Goal: Use online tool/utility: Utilize a website feature to perform a specific function

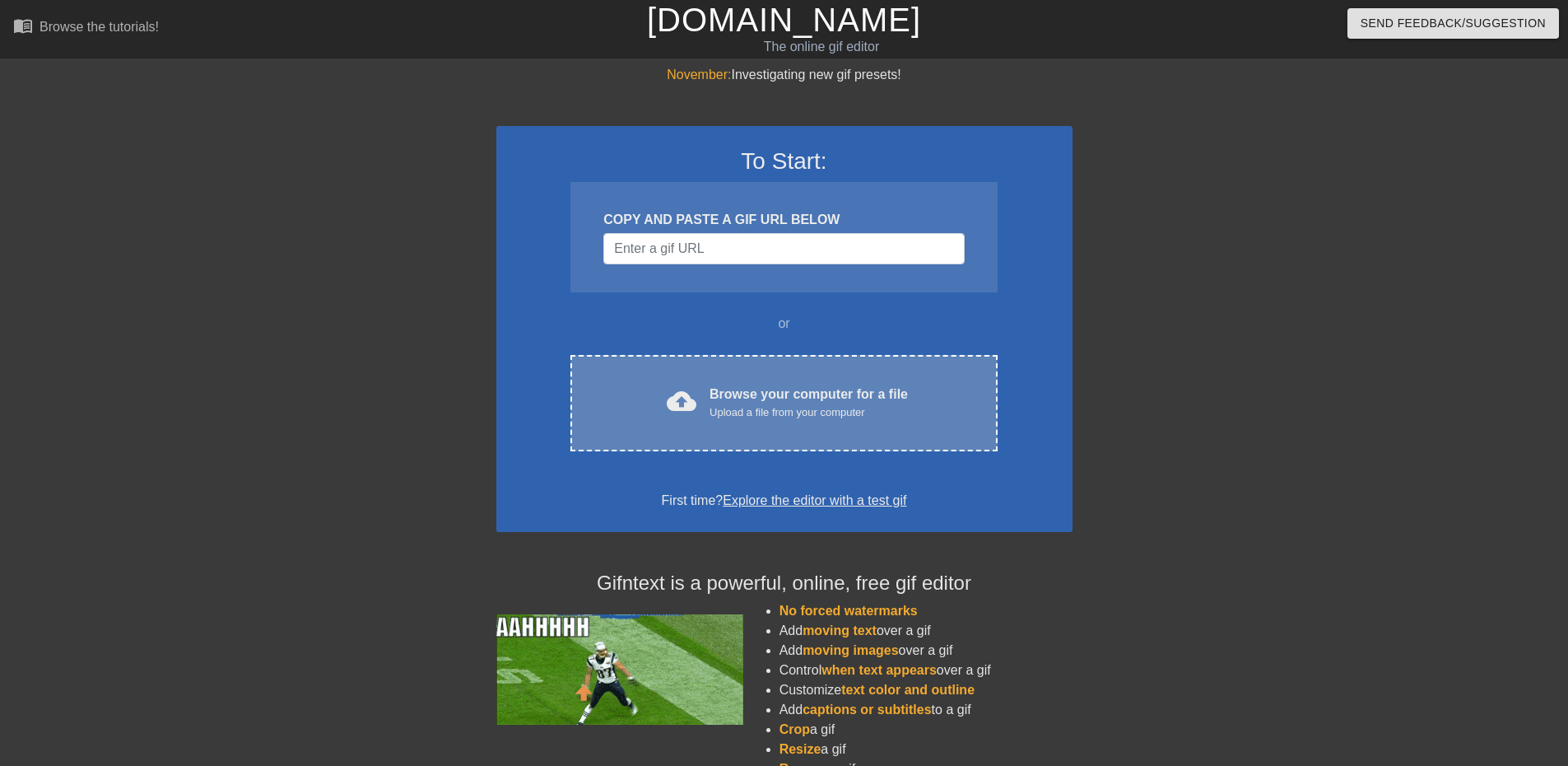
click at [729, 385] on div "Browse your computer for a file Upload a file from your computer" at bounding box center [808, 403] width 198 height 36
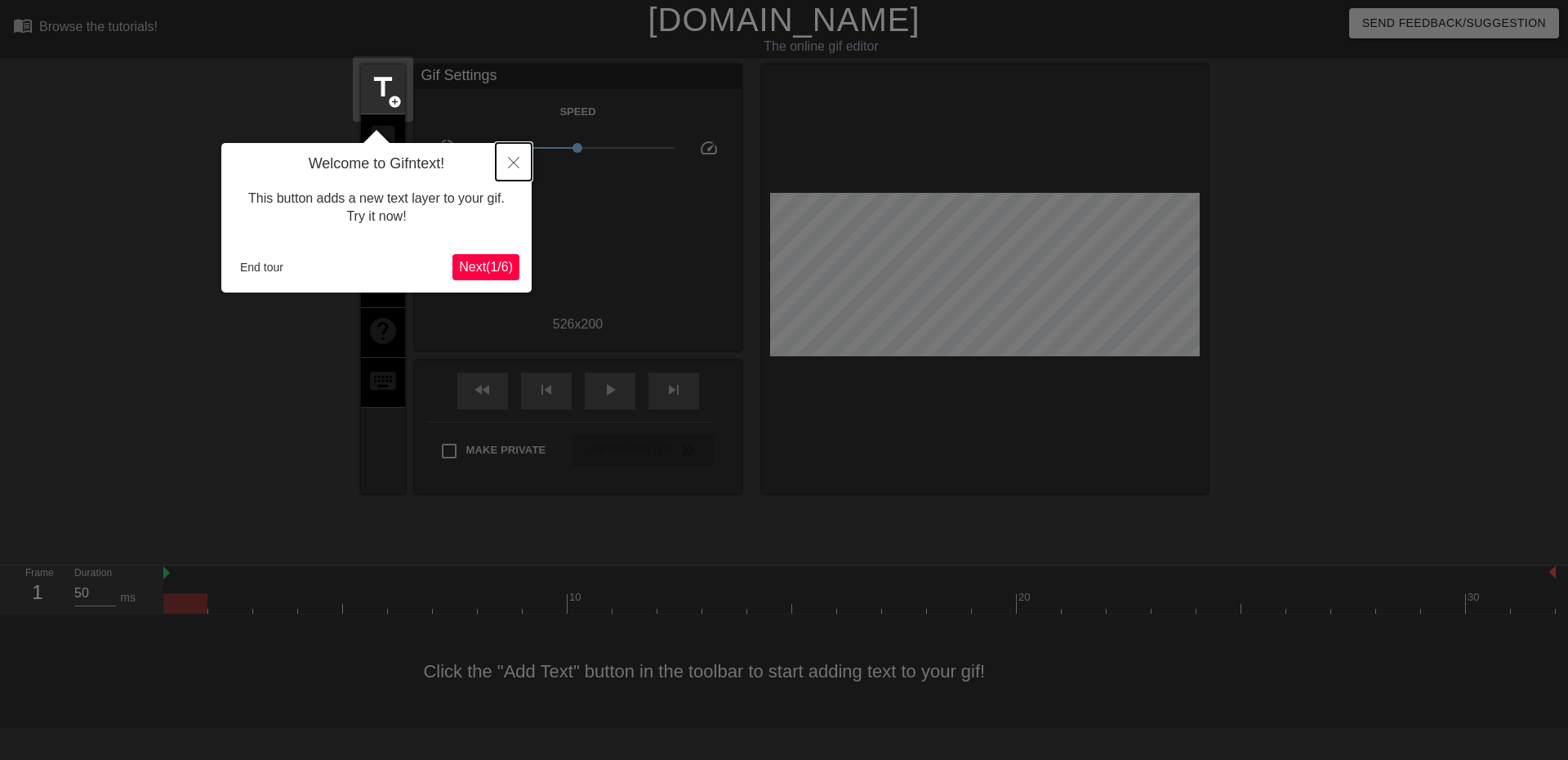
click at [512, 158] on icon "Close" at bounding box center [513, 163] width 11 height 11
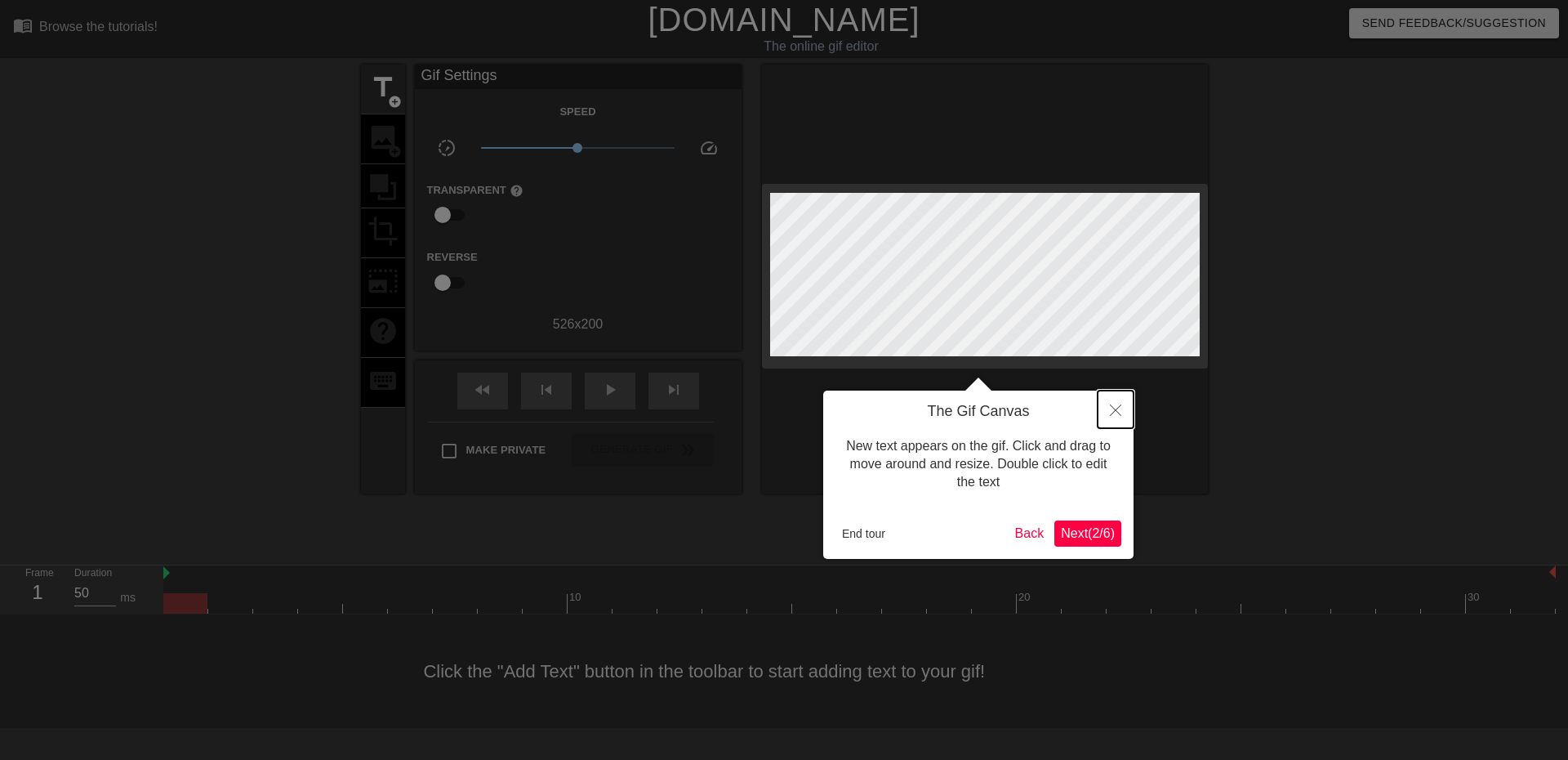
click at [1118, 409] on icon "Close" at bounding box center [1115, 410] width 11 height 11
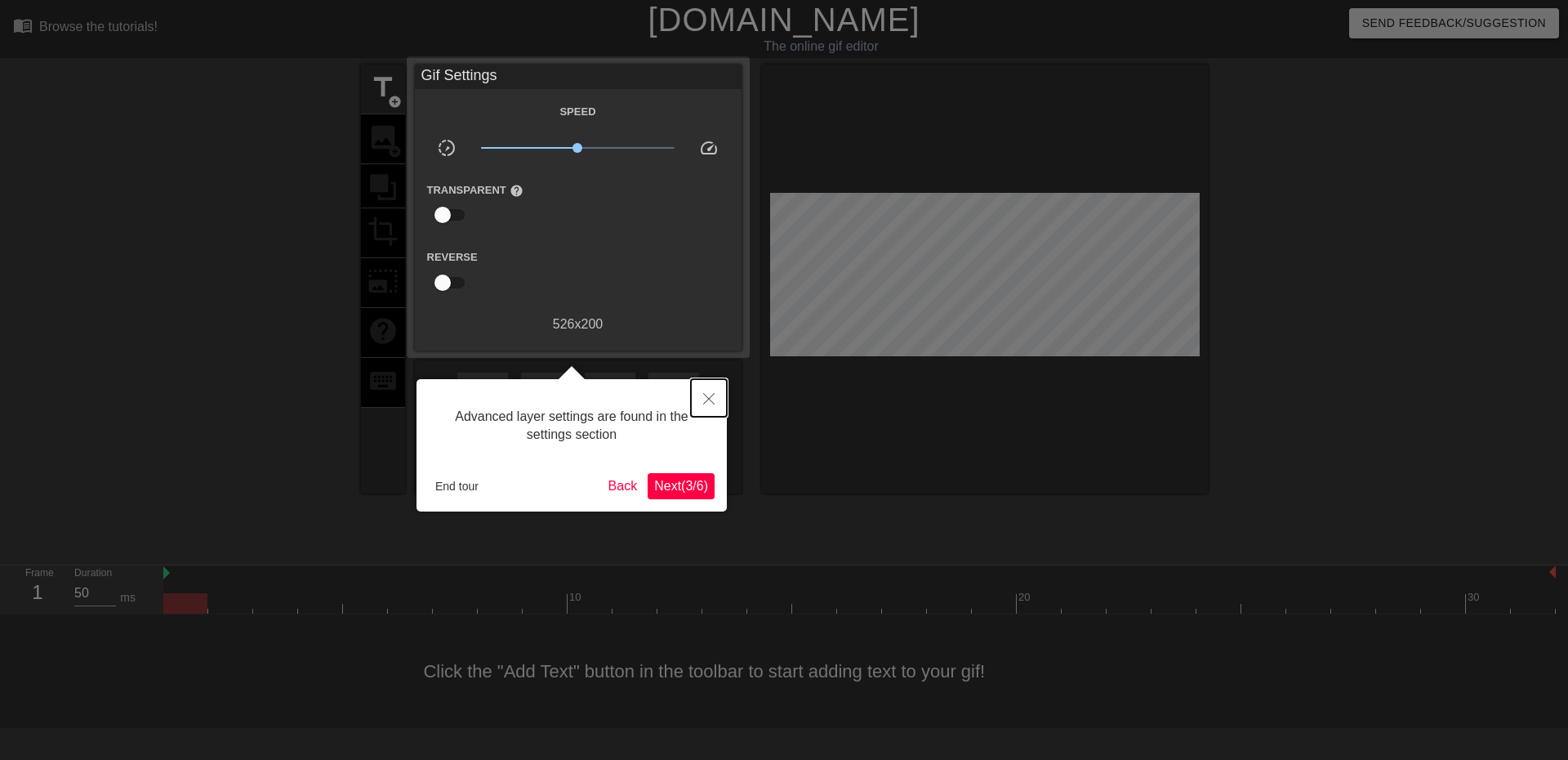
click at [708, 398] on icon "Close" at bounding box center [708, 399] width 11 height 11
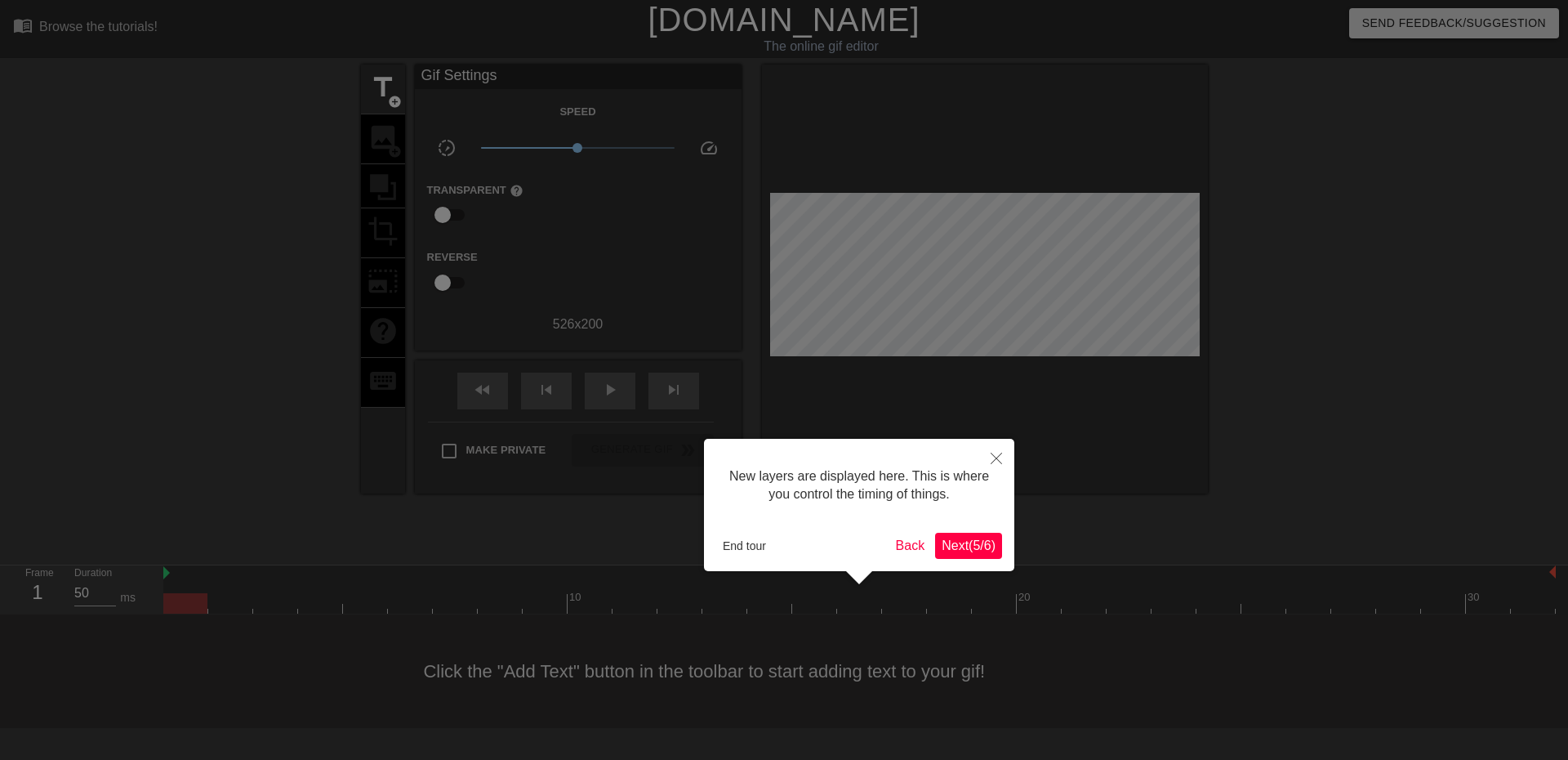
scroll to position [14, 0]
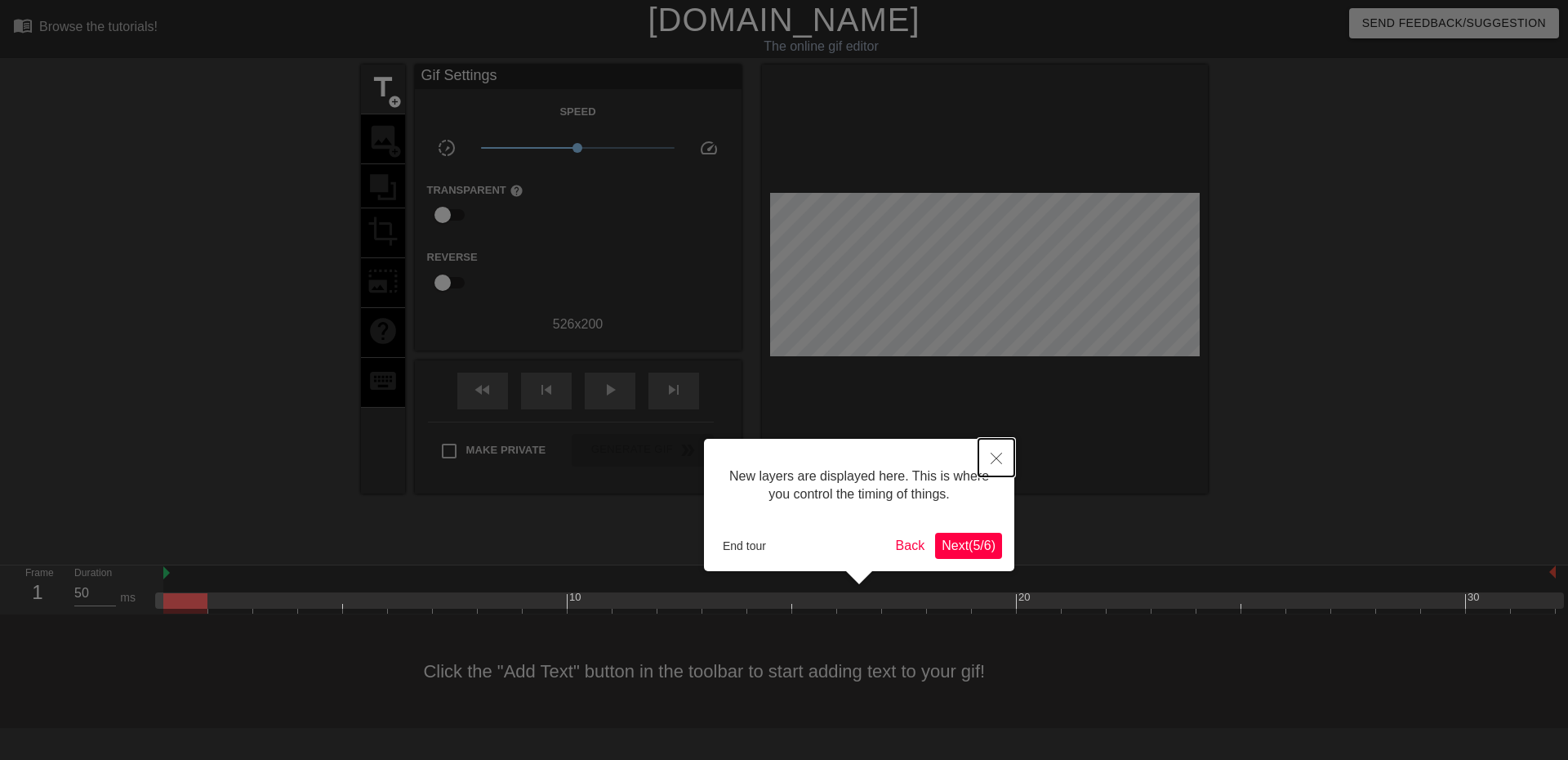
click at [998, 452] on button "Close" at bounding box center [997, 457] width 36 height 37
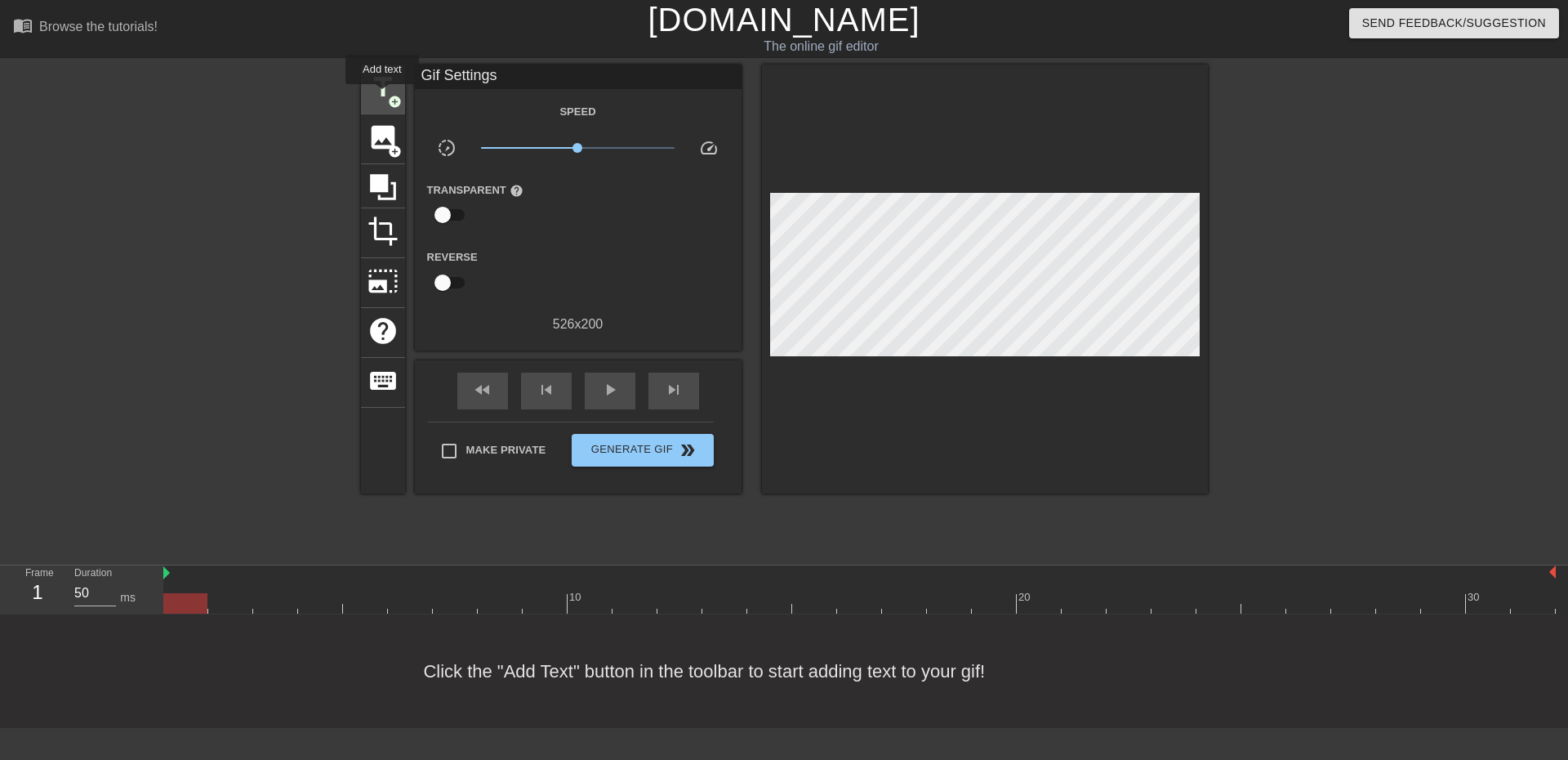
click at [382, 95] on span "title" at bounding box center [382, 88] width 31 height 31
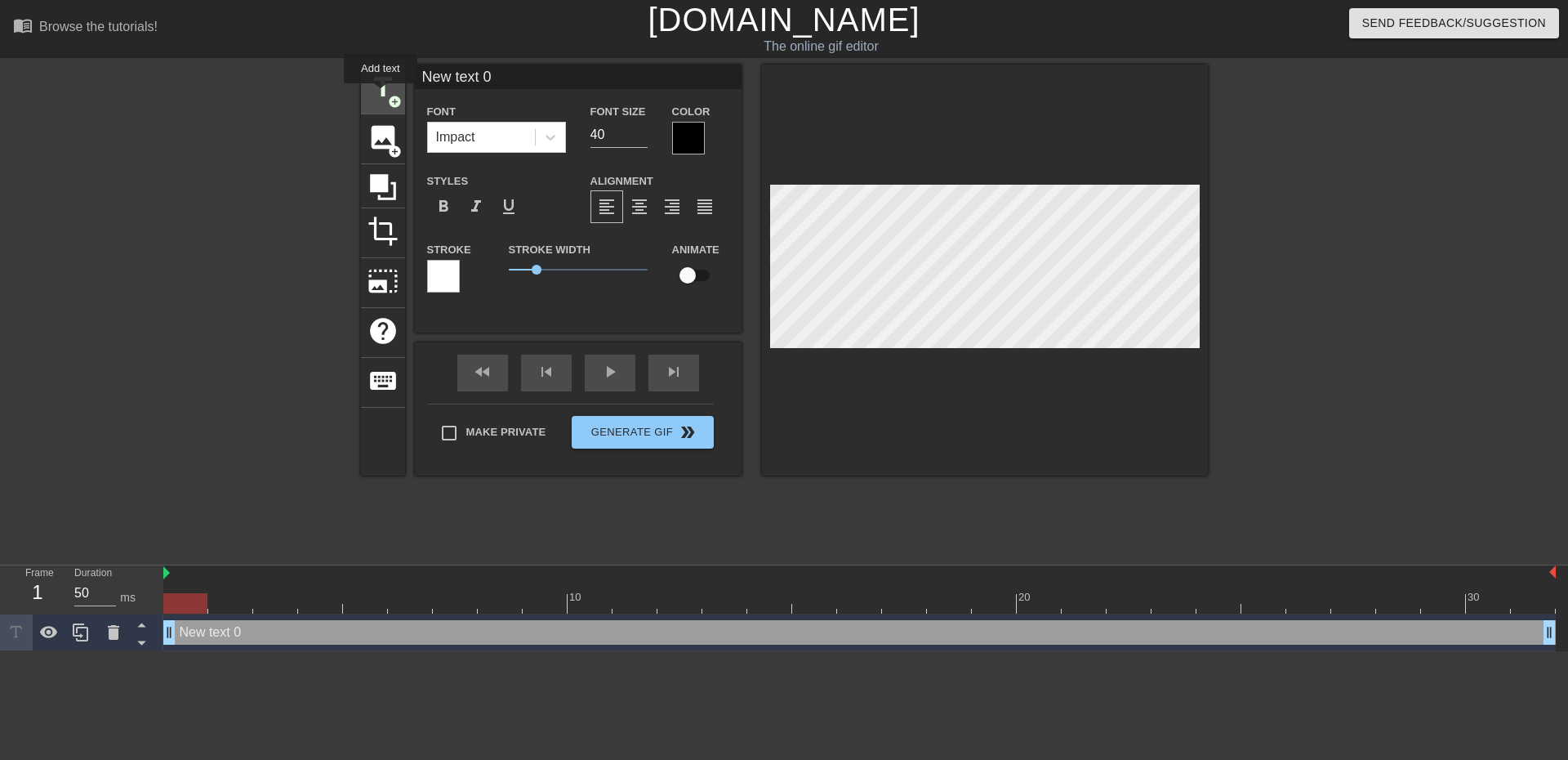
click at [380, 95] on span "title" at bounding box center [382, 88] width 31 height 31
type input "New text 1"
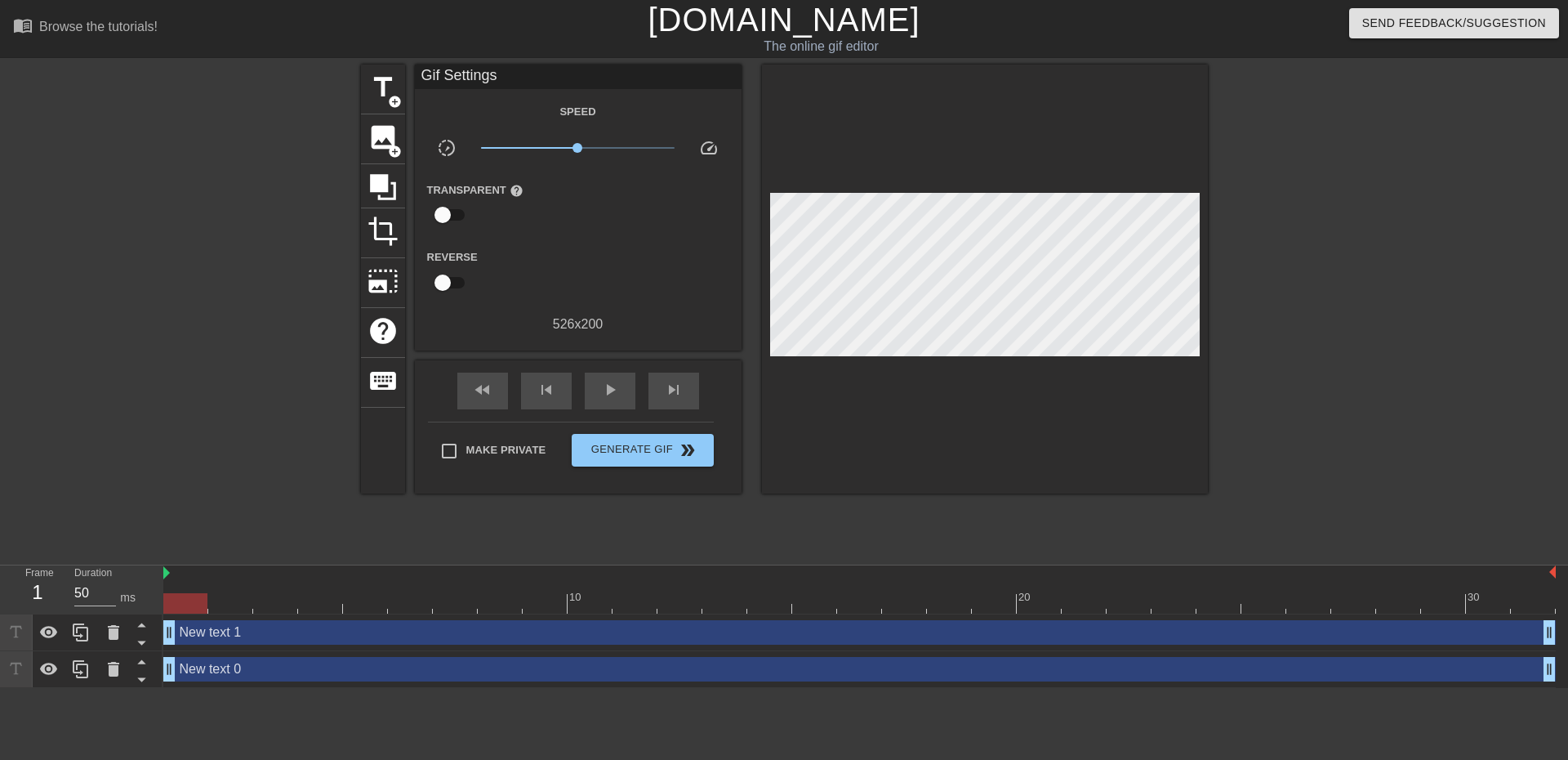
click at [513, 64] on div "menu_book Browse the tutorials! [DOMAIN_NAME] The online gif editor Send Feedba…" at bounding box center [784, 343] width 1568 height 688
click at [377, 97] on span "title" at bounding box center [382, 88] width 31 height 31
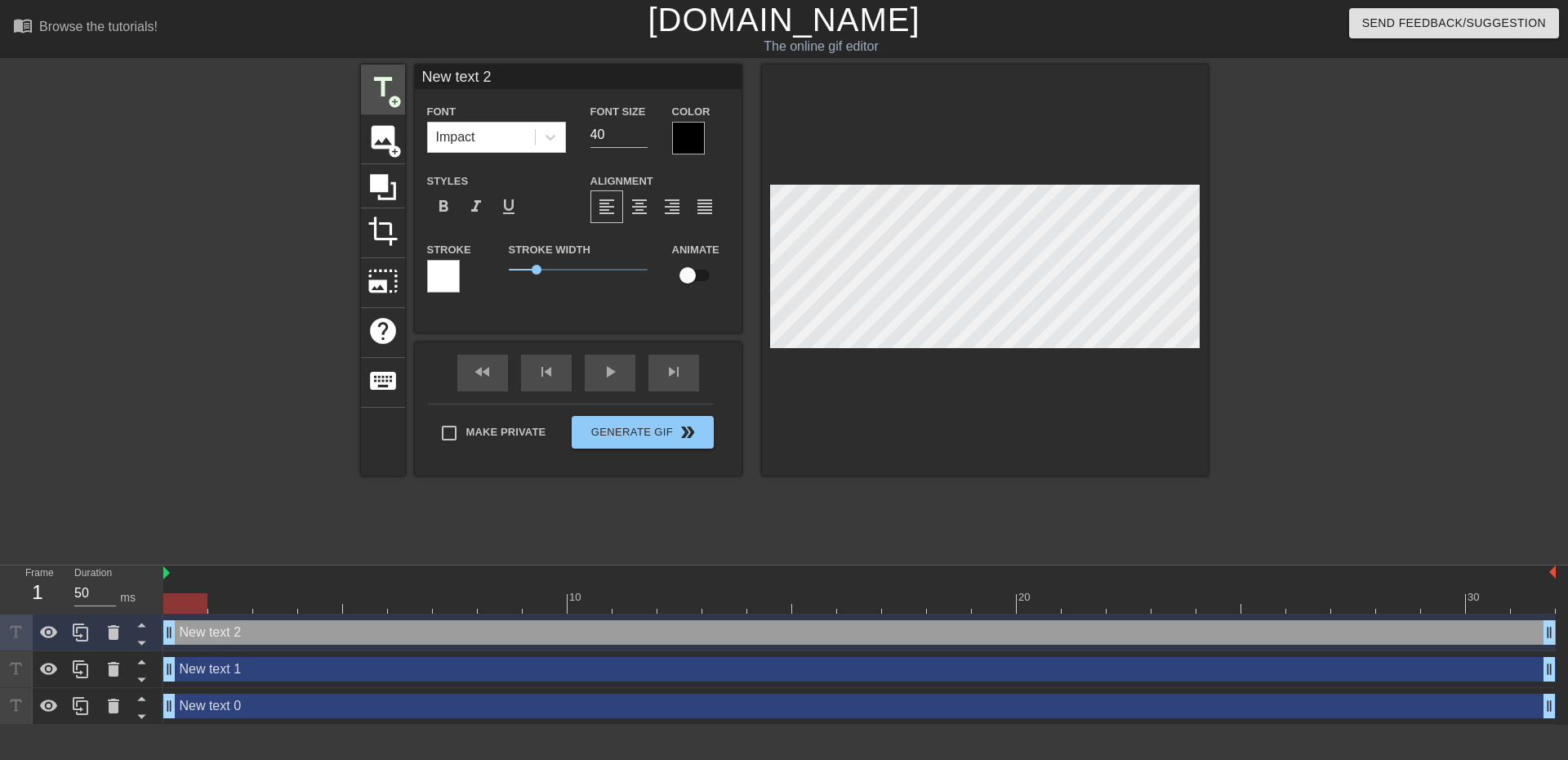
drag, startPoint x: 454, startPoint y: 74, endPoint x: 380, endPoint y: 67, distance: 74.3
click at [384, 68] on div "title add_circle image add_circle crop photo_size_select_large help keyboard Ne…" at bounding box center [784, 270] width 846 height 411
type input "A"
click at [112, 673] on icon at bounding box center [113, 668] width 11 height 14
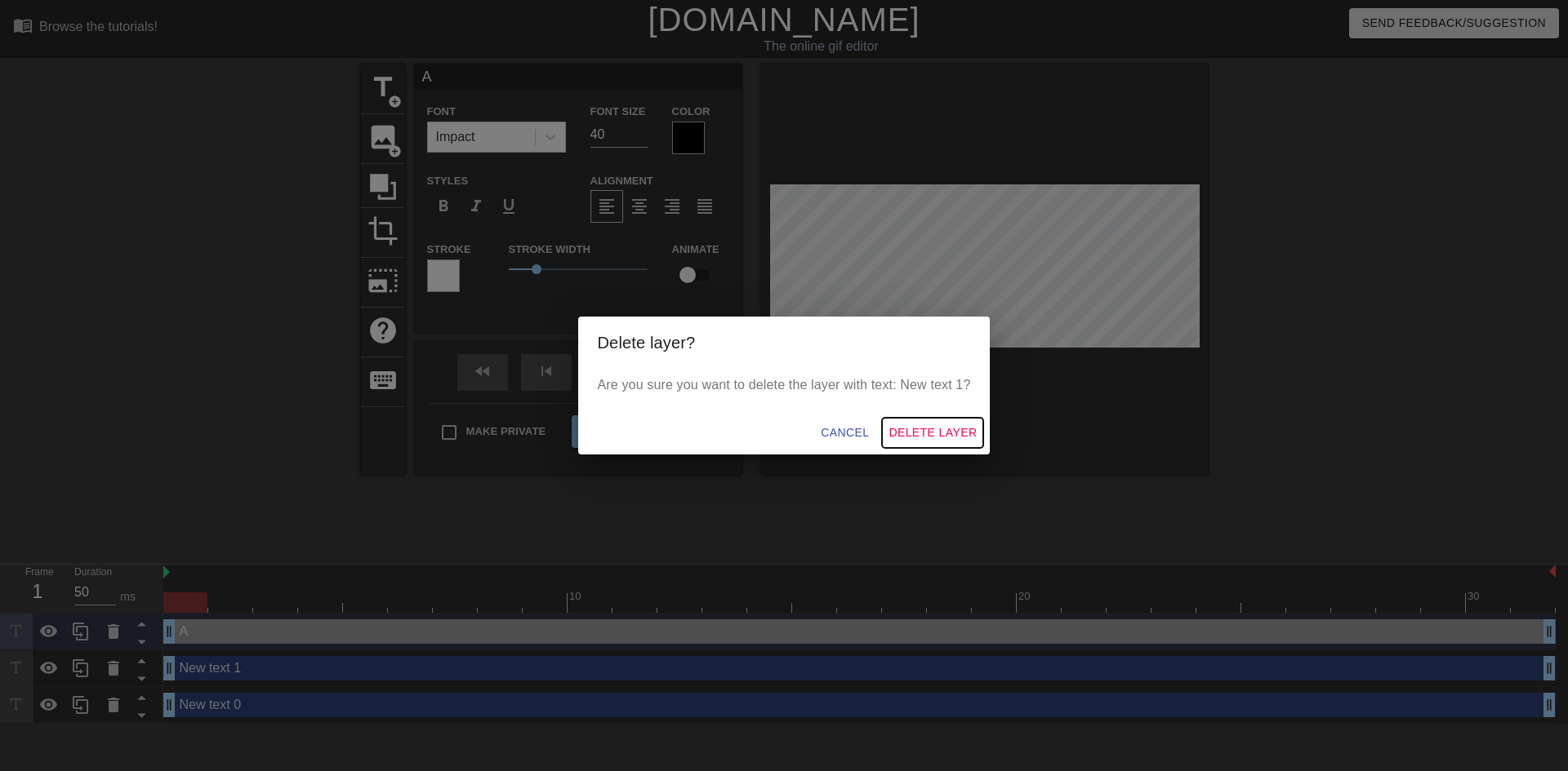
click at [916, 433] on span "Delete Layer" at bounding box center [932, 433] width 88 height 20
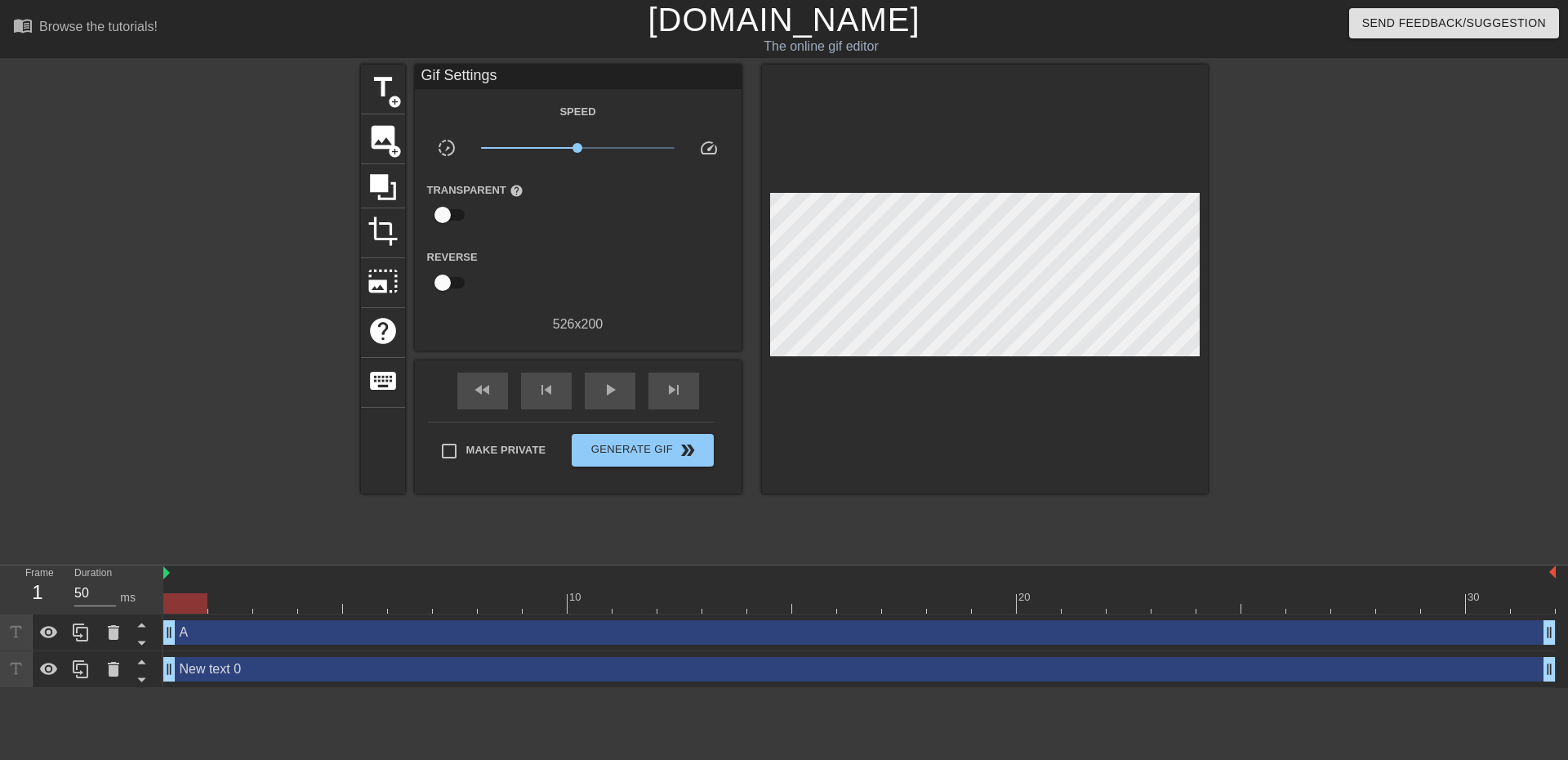
click at [339, 678] on div "New text 0 drag_handle drag_handle" at bounding box center [860, 669] width 1392 height 25
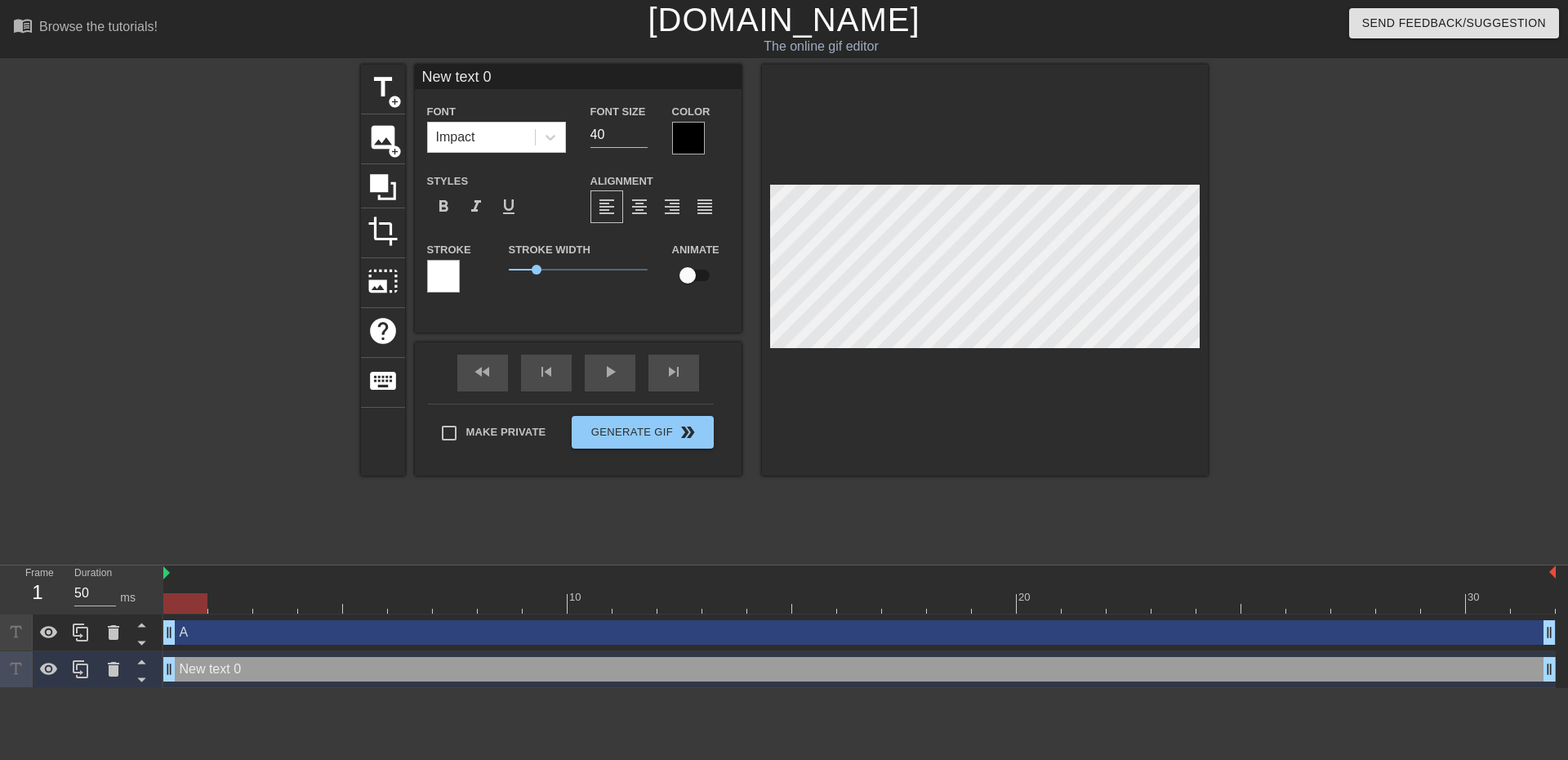
drag, startPoint x: 512, startPoint y: 76, endPoint x: 376, endPoint y: 56, distance: 137.5
click at [376, 57] on div "menu_book Browse the tutorials! [DOMAIN_NAME] The online gif editor Send Feedba…" at bounding box center [784, 343] width 1568 height 688
type input "l"
type input "a"
type input "Aldeias do A1MBOT"
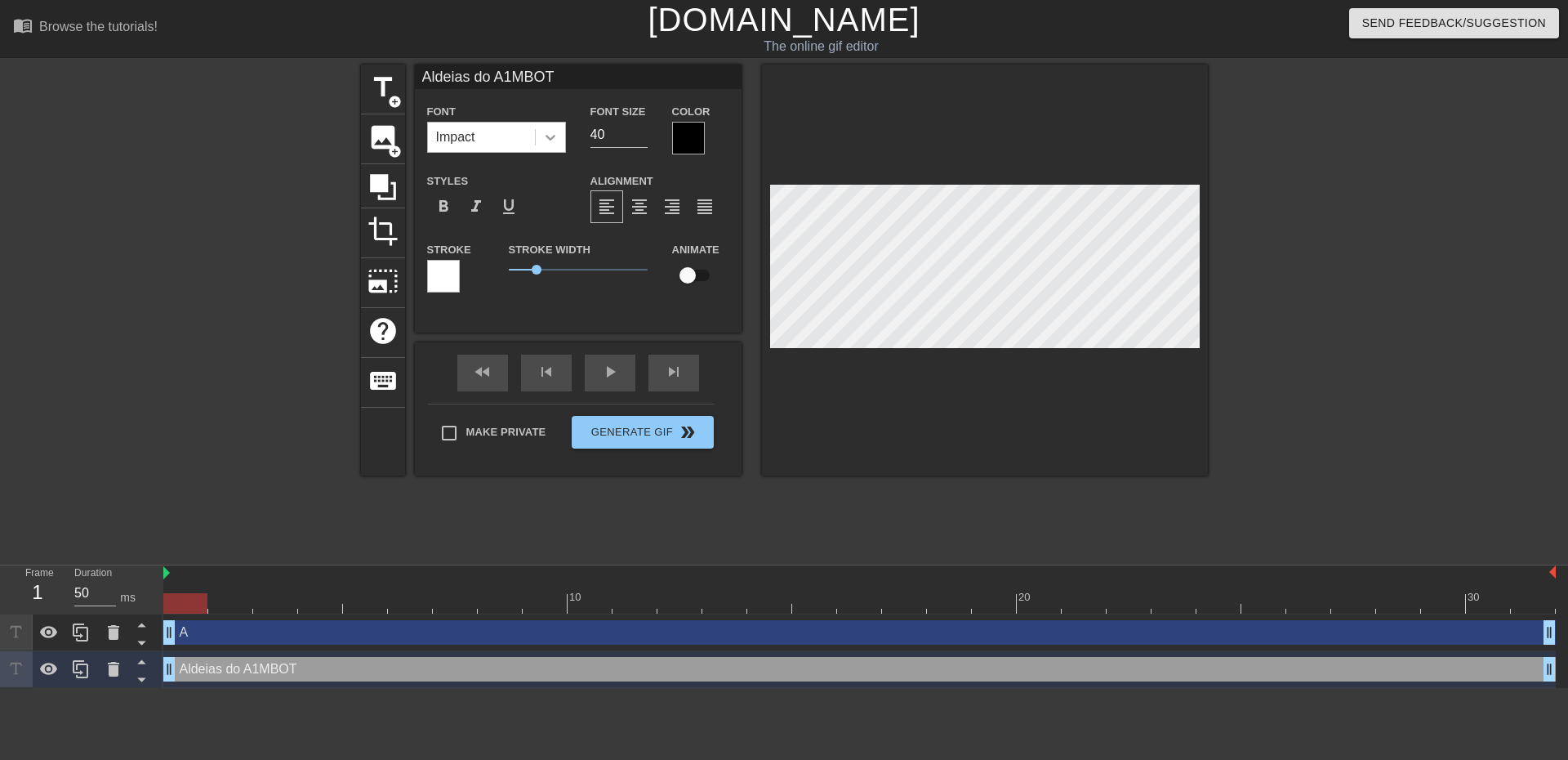
drag, startPoint x: 624, startPoint y: 137, endPoint x: 552, endPoint y: 130, distance: 72.3
click at [553, 130] on div "Font Impact Font Size 40 Color" at bounding box center [577, 127] width 326 height 53
type input "20"
click at [571, 72] on input "Aldeias do A1MBOT" at bounding box center [577, 77] width 326 height 25
click at [512, 456] on div "Make Private Generate Gif double_arrow" at bounding box center [571, 436] width 286 height 65
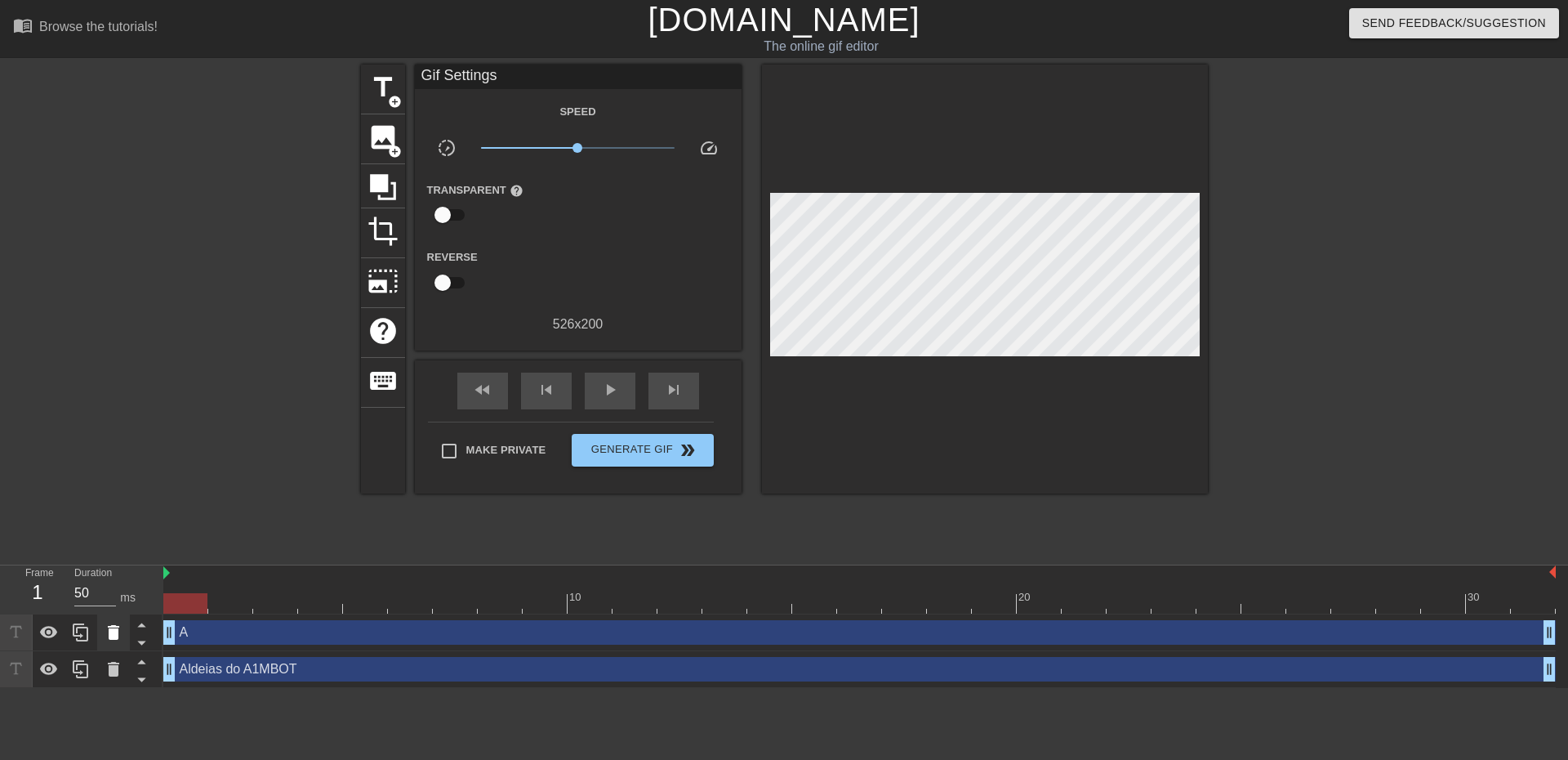
click at [121, 630] on icon at bounding box center [113, 632] width 20 height 20
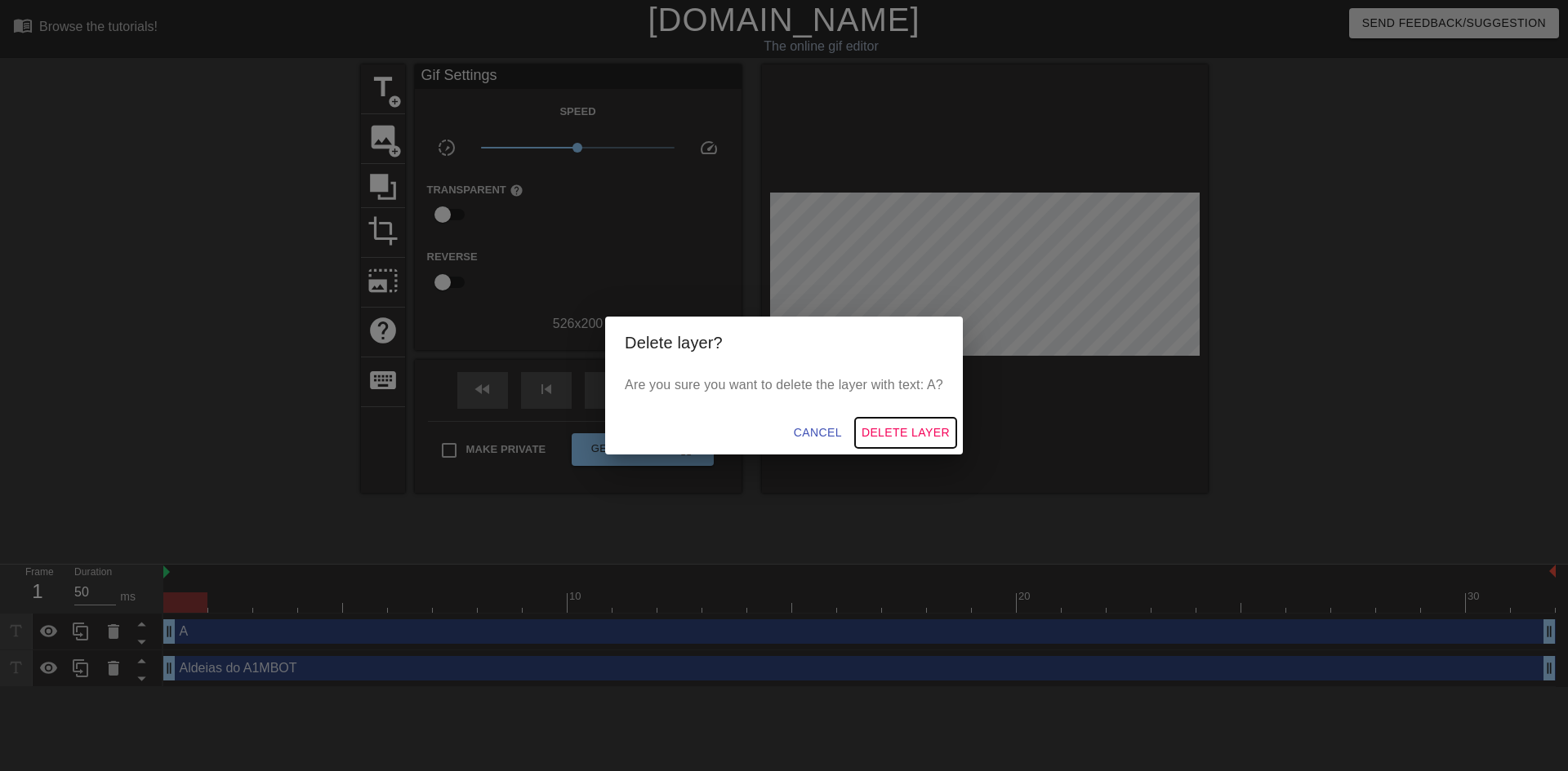
click at [880, 431] on span "Delete Layer" at bounding box center [905, 433] width 88 height 20
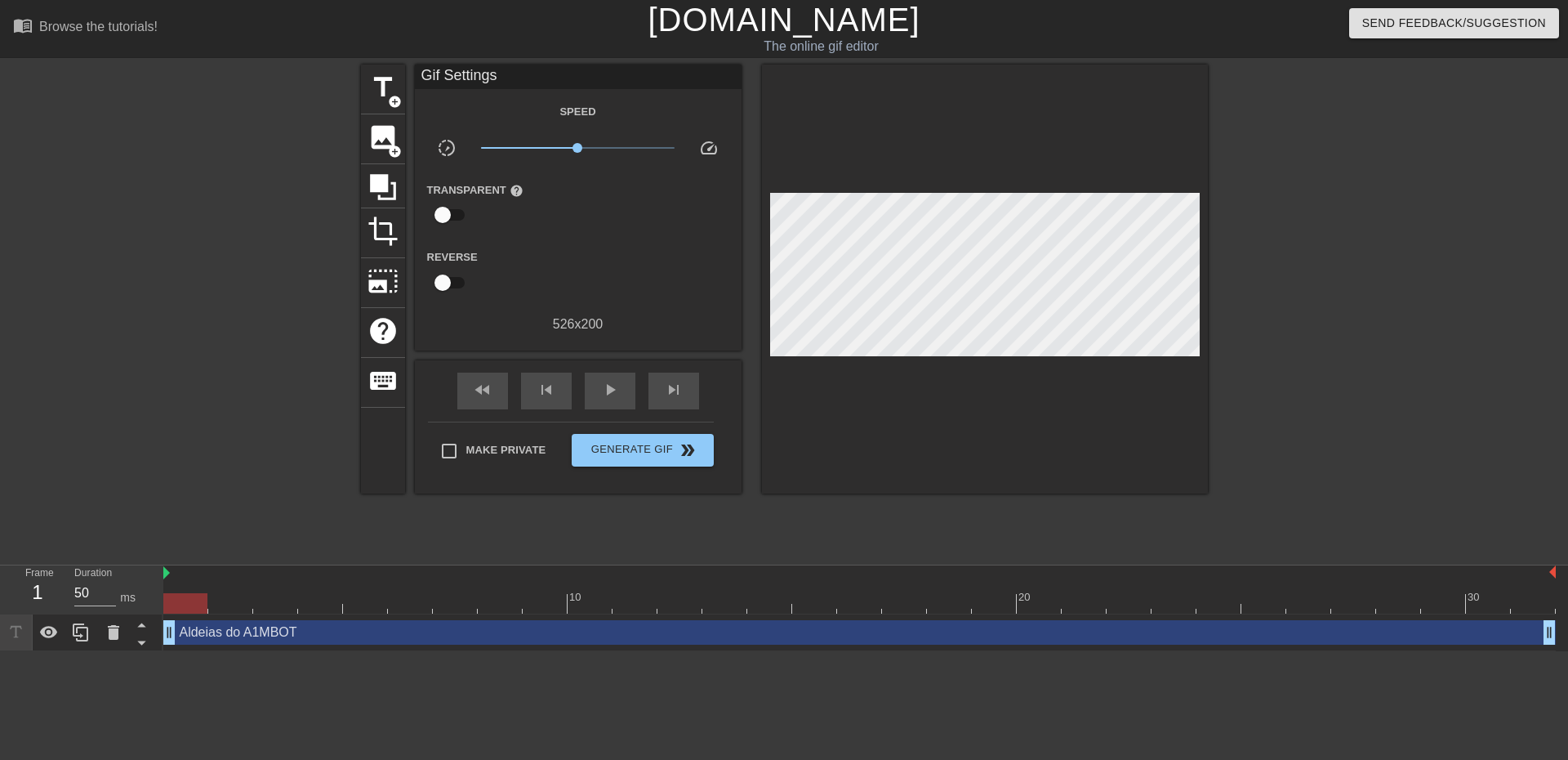
click at [348, 643] on div "Aldeias do A1MBOT drag_handle drag_handle" at bounding box center [860, 633] width 1392 height 25
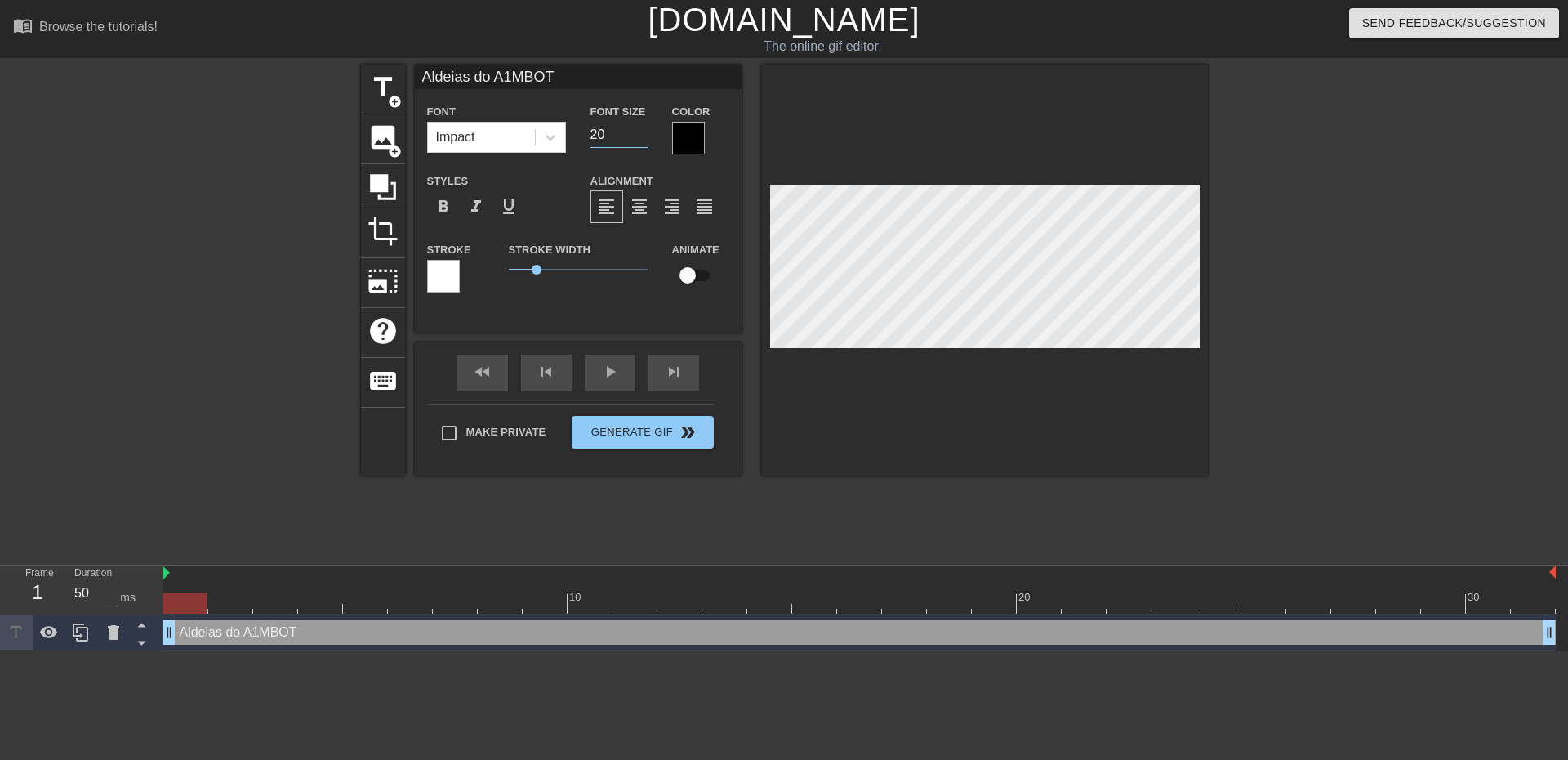
drag, startPoint x: 601, startPoint y: 134, endPoint x: 588, endPoint y: 134, distance: 13.0
click at [588, 134] on div "Font Size 20" at bounding box center [619, 127] width 82 height 53
type input "3"
type input "25"
click at [200, 298] on div at bounding box center [219, 309] width 245 height 490
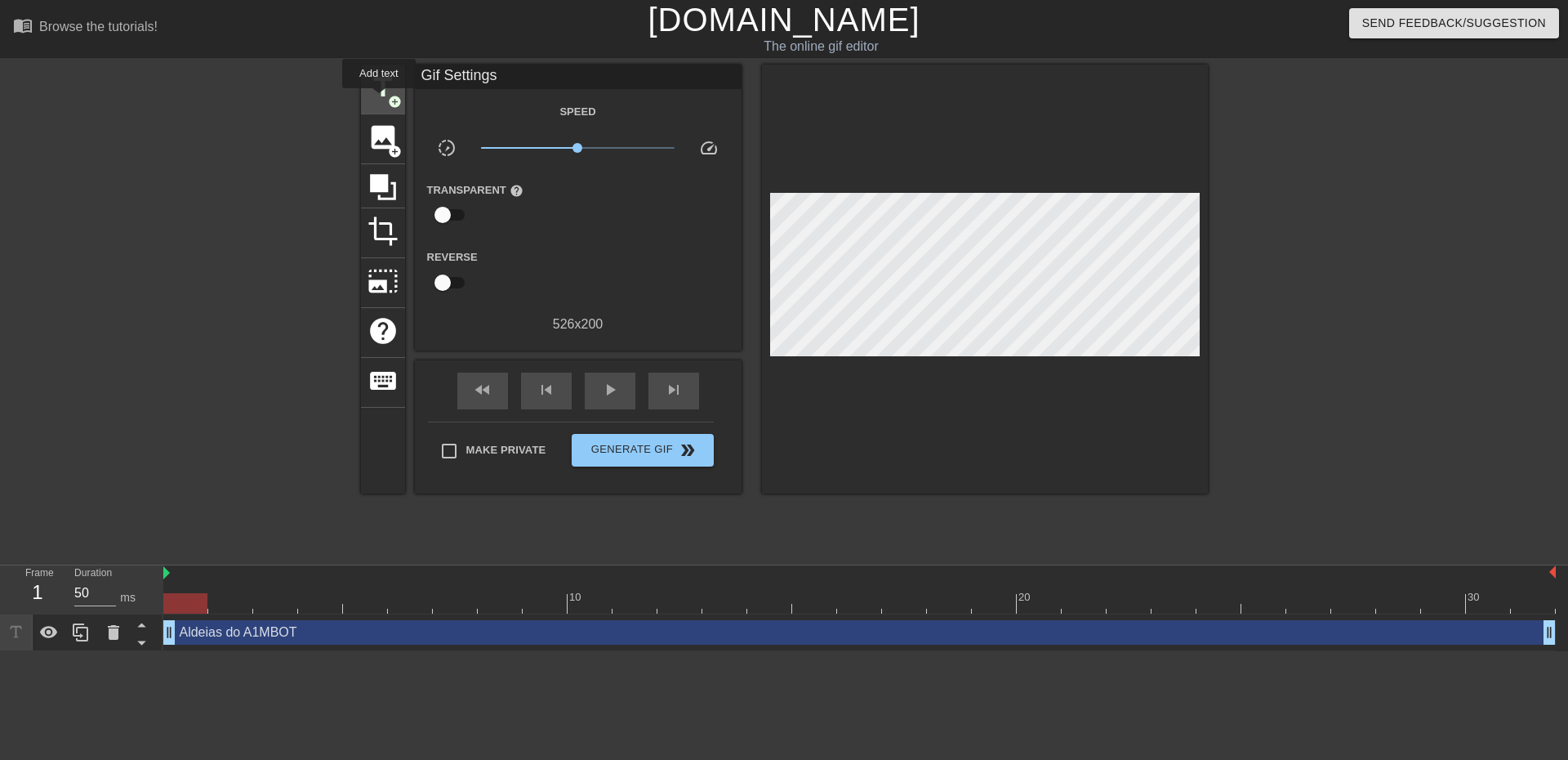
click at [380, 94] on span "title" at bounding box center [382, 88] width 31 height 31
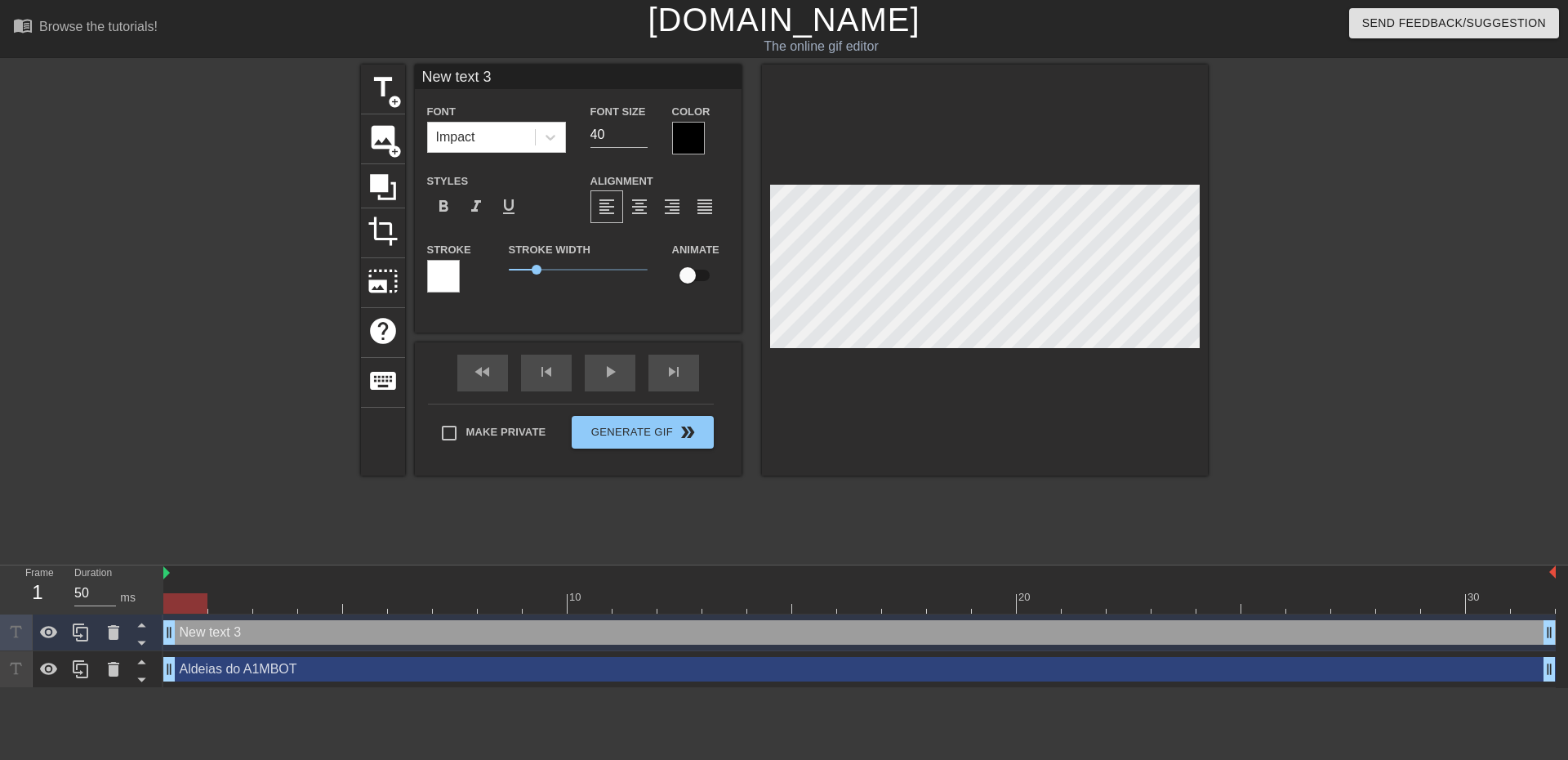
drag, startPoint x: 501, startPoint y: 77, endPoint x: 388, endPoint y: 55, distance: 115.1
click at [393, 58] on div "menu_book Browse the tutorials! [DOMAIN_NAME] The online gif editor Send Feedba…" at bounding box center [784, 343] width 1568 height 688
type input "[PERSON_NAME]"
drag, startPoint x: 610, startPoint y: 136, endPoint x: 570, endPoint y: 130, distance: 40.4
click at [570, 130] on div "Font Impact Font Size 40 Color" at bounding box center [577, 127] width 326 height 53
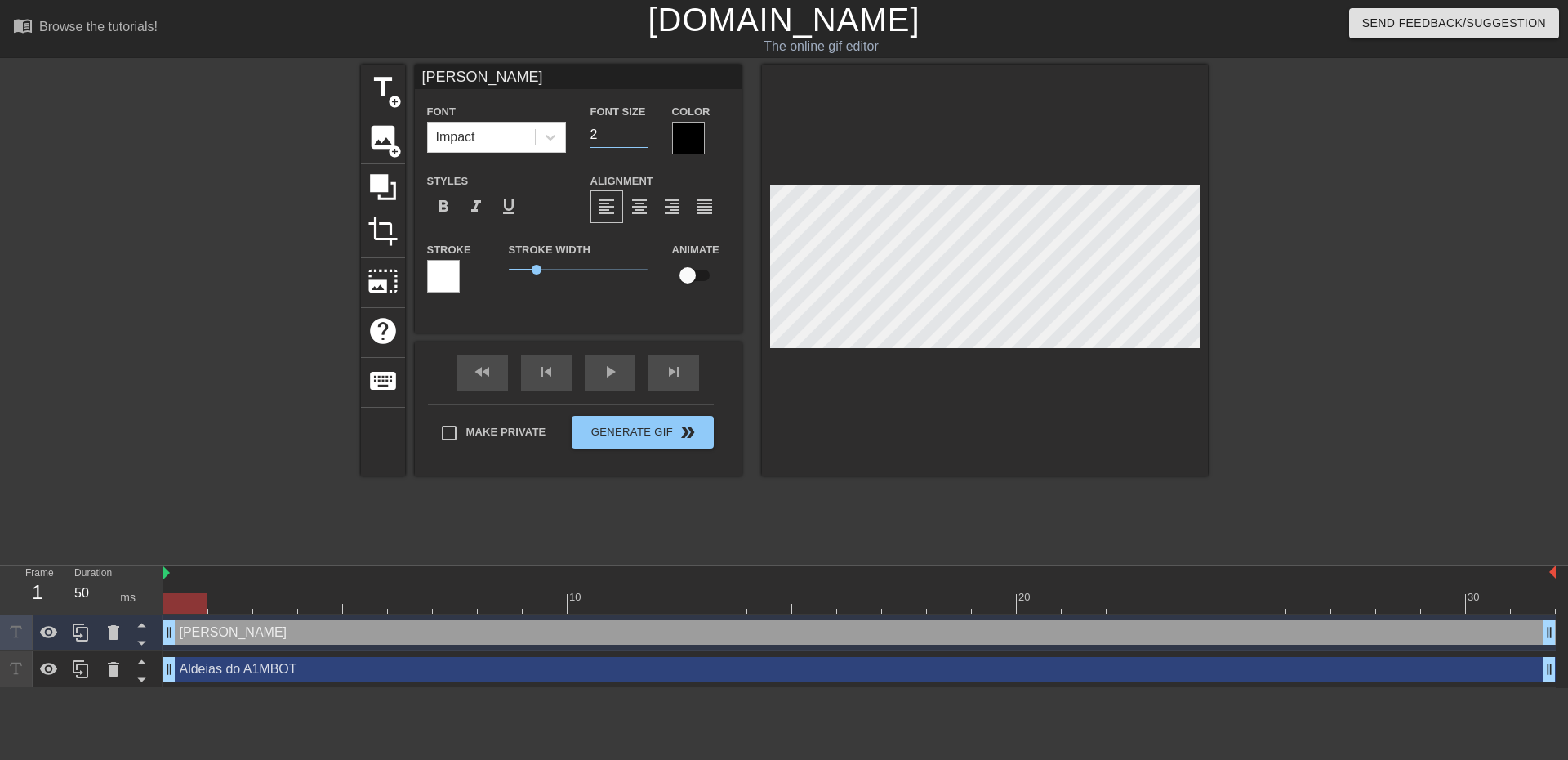
type input "25"
click at [858, 688] on html "menu_book Browse the tutorials! [DOMAIN_NAME] The online gif editor Send Feedba…" at bounding box center [784, 343] width 1568 height 688
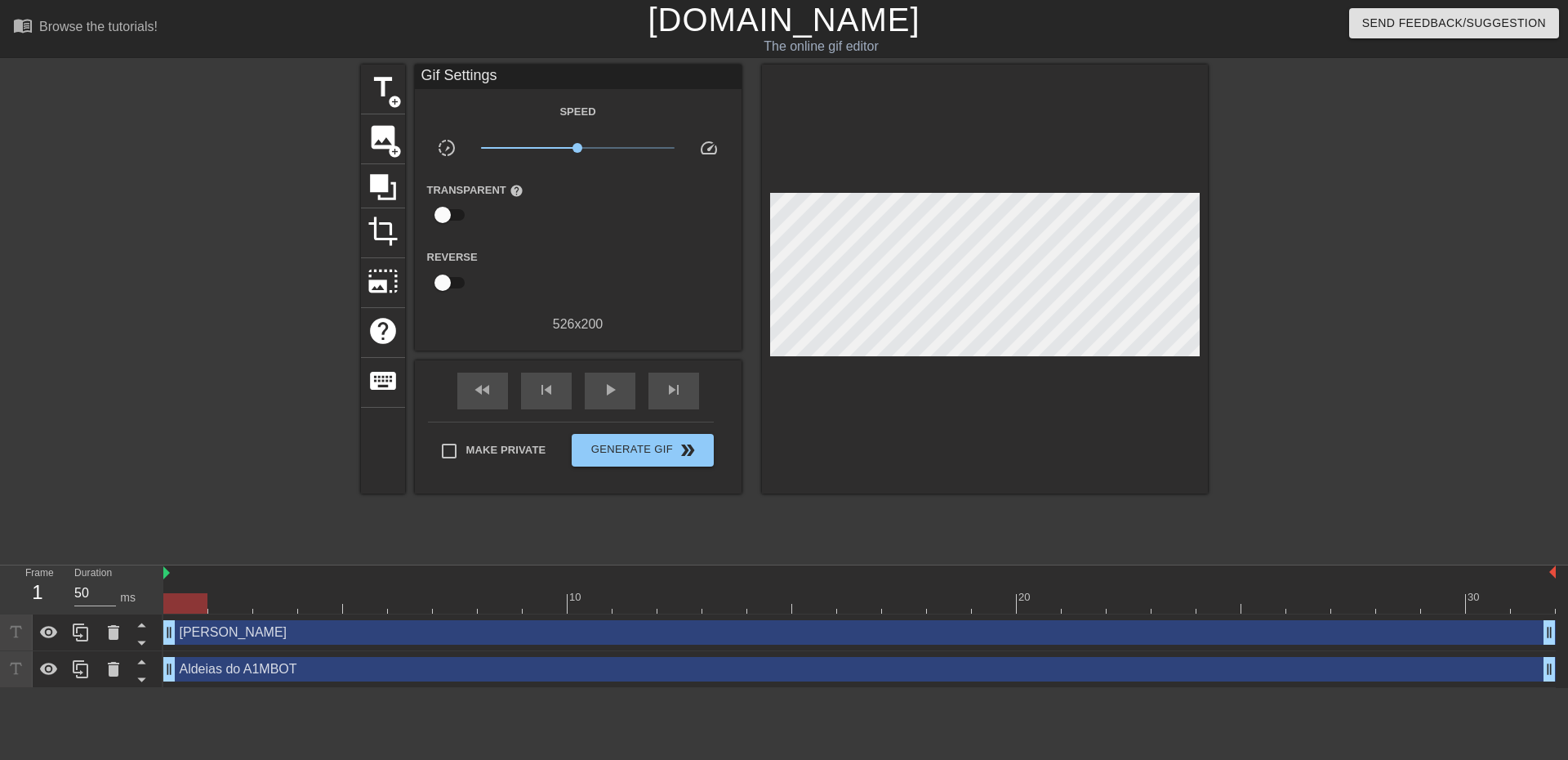
click at [498, 628] on div "[PERSON_NAME] drag_handle drag_handle" at bounding box center [860, 633] width 1392 height 25
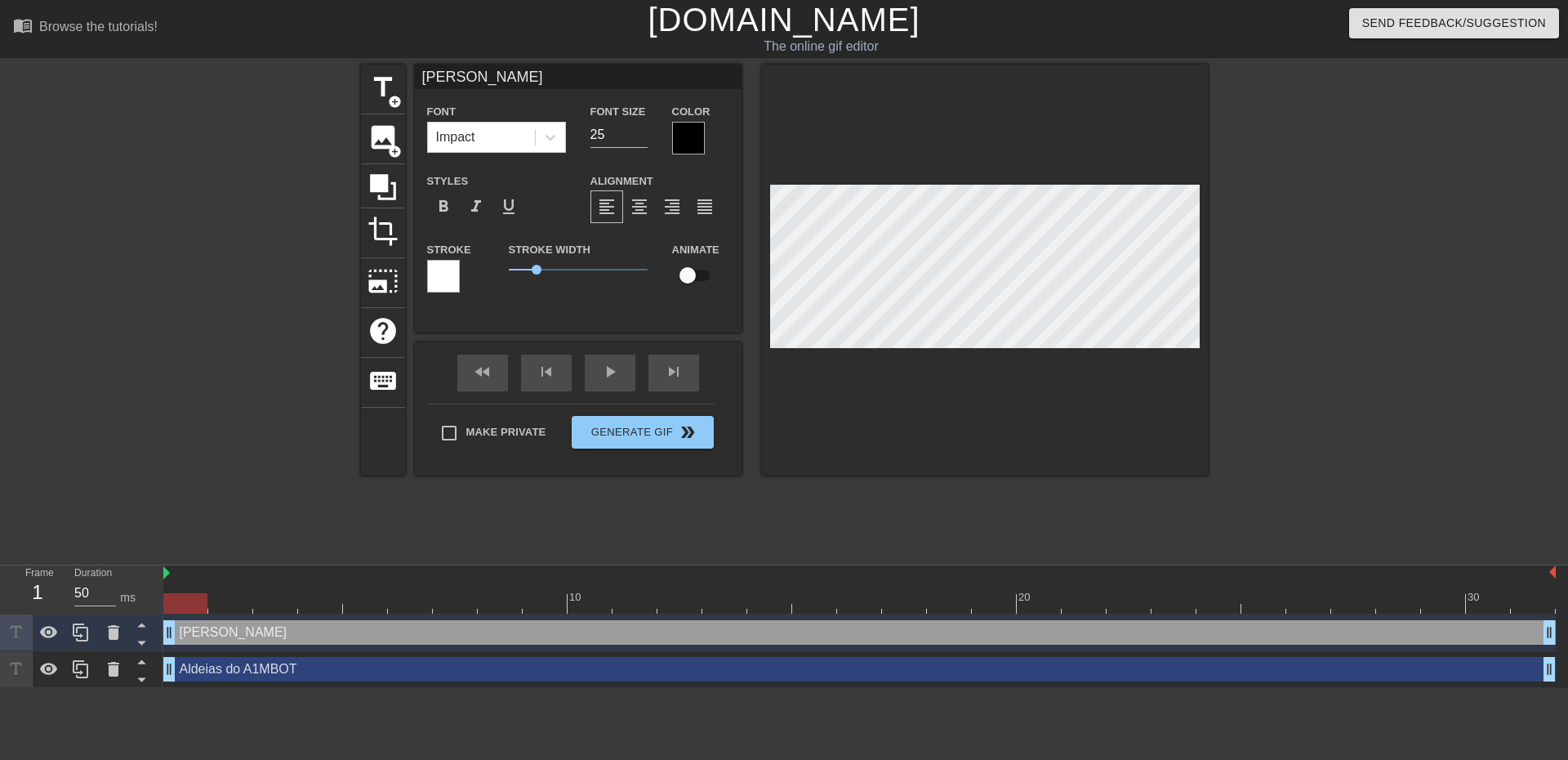
click at [976, 529] on div "title add_circle image add_circle crop photo_size_select_large help keyboard [P…" at bounding box center [784, 309] width 846 height 490
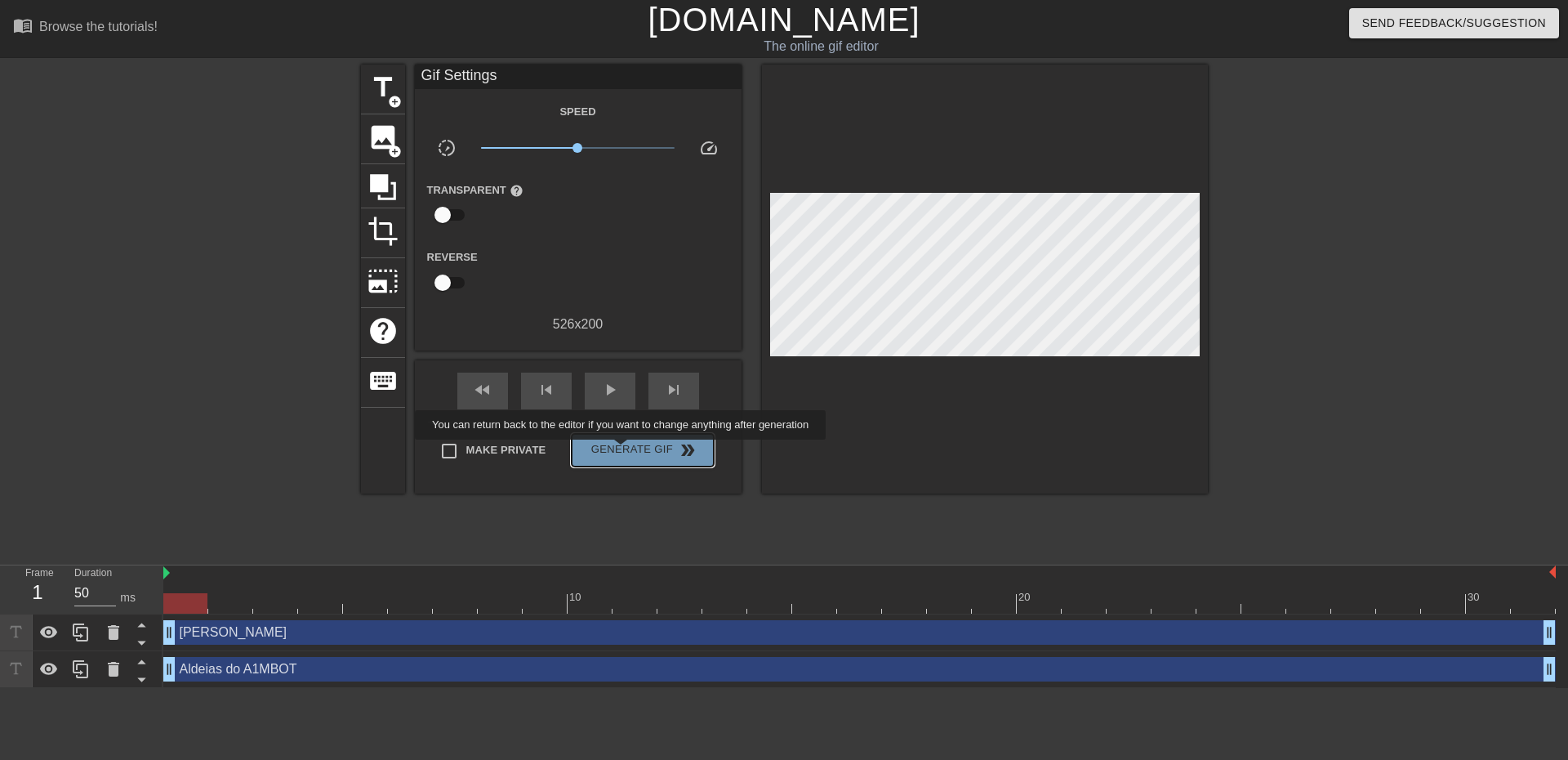
drag, startPoint x: 622, startPoint y: 451, endPoint x: 644, endPoint y: 443, distance: 23.4
click at [622, 451] on span "Generate Gif double_arrow" at bounding box center [642, 450] width 128 height 20
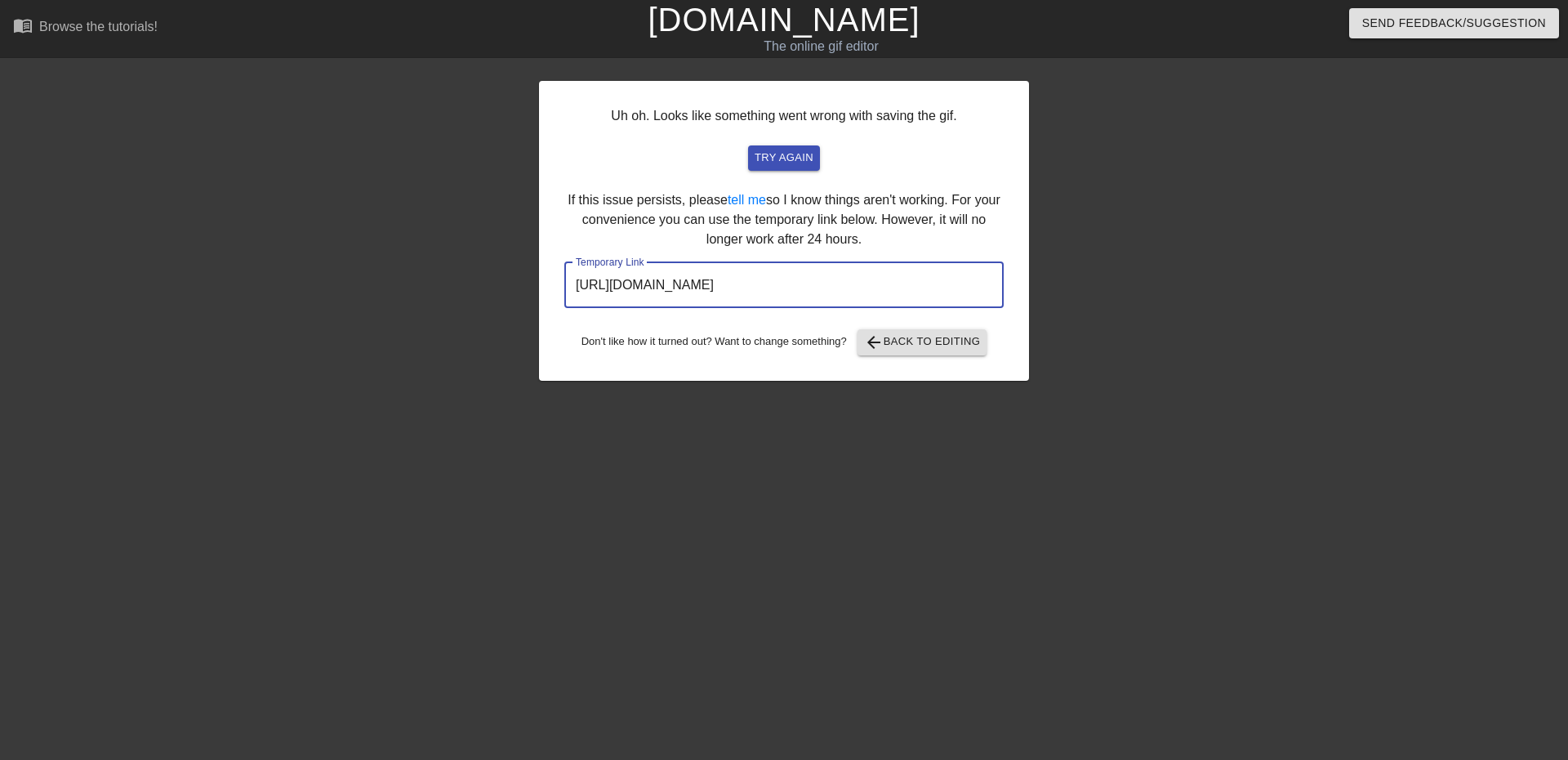
drag, startPoint x: 939, startPoint y: 282, endPoint x: 557, endPoint y: 263, distance: 382.5
click at [496, 277] on div "Uh oh. Looks like something went wrong with saving the gif. try again If this i…" at bounding box center [784, 309] width 1568 height 490
